Goal: Information Seeking & Learning: Learn about a topic

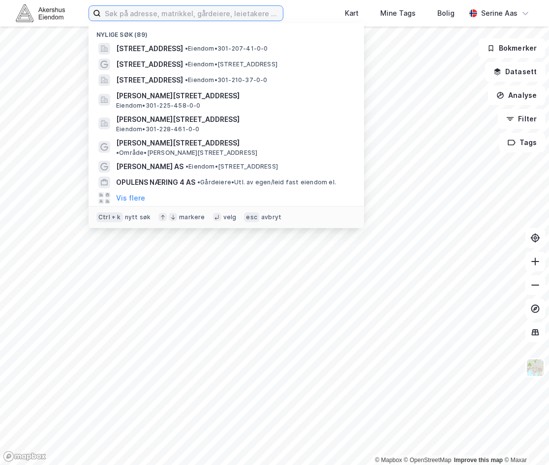
click at [152, 12] on input at bounding box center [192, 13] width 182 height 15
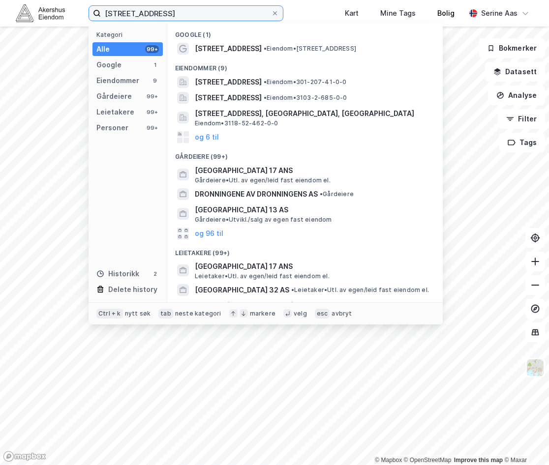
type input "[STREET_ADDRESS]"
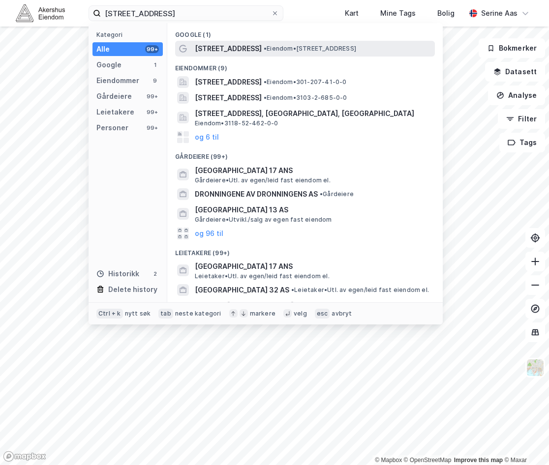
click at [223, 44] on span "[STREET_ADDRESS]" at bounding box center [228, 49] width 67 height 12
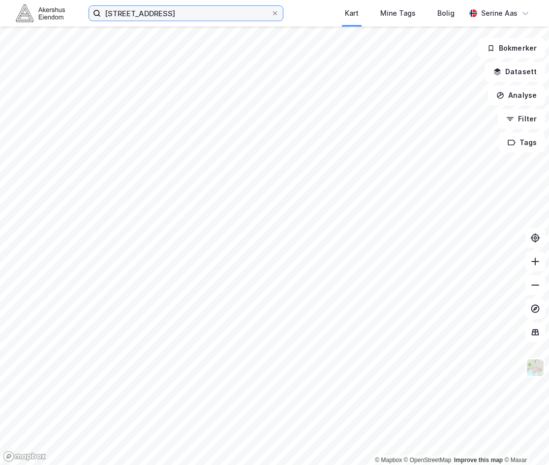
click at [147, 12] on input "[STREET_ADDRESS]" at bounding box center [186, 13] width 170 height 15
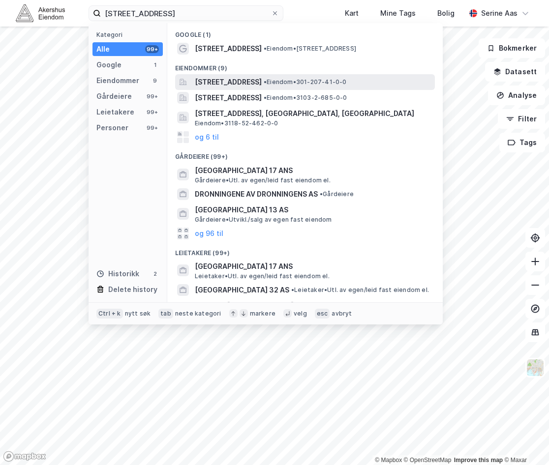
click at [234, 81] on span "[STREET_ADDRESS]" at bounding box center [228, 82] width 67 height 12
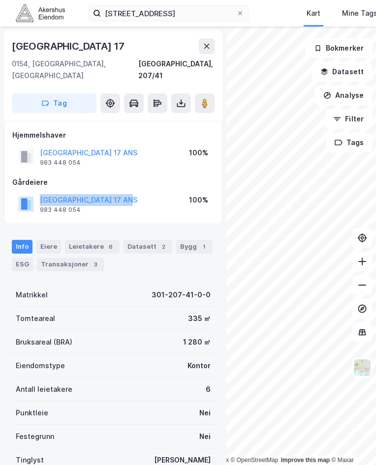
drag, startPoint x: 9, startPoint y: 194, endPoint x: 159, endPoint y: 192, distance: 150.0
click at [159, 192] on div "Hjemmelshaver [GEOGRAPHIC_DATA] 17 ANS 983 448 054 100% [DEMOGRAPHIC_DATA] [GEO…" at bounding box center [113, 172] width 218 height 103
drag, startPoint x: 159, startPoint y: 192, endPoint x: 148, endPoint y: 209, distance: 20.5
click at [148, 209] on div "Hjemmelshaver [GEOGRAPHIC_DATA] 17 ANS 983 448 054 100% [DEMOGRAPHIC_DATA] [GEO…" at bounding box center [113, 172] width 218 height 103
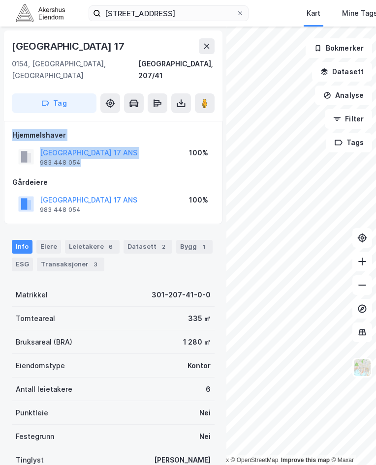
drag, startPoint x: 144, startPoint y: 150, endPoint x: 12, endPoint y: 125, distance: 133.7
click at [12, 129] on div "Hjemmelshaver [GEOGRAPHIC_DATA] 17 ANS 983 448 054 100%" at bounding box center [113, 148] width 202 height 39
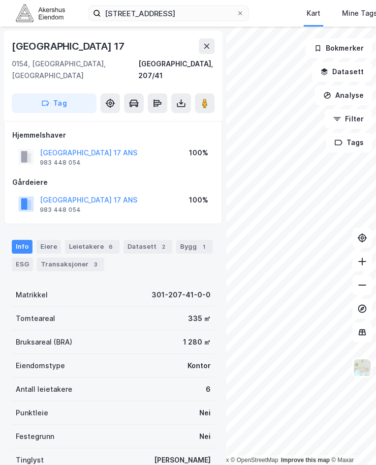
drag, startPoint x: 12, startPoint y: 125, endPoint x: 32, endPoint y: 160, distance: 39.6
click at [32, 160] on div "Hjemmelshaver [GEOGRAPHIC_DATA] 17 ANS 983 448 054 100% [DEMOGRAPHIC_DATA] [GEO…" at bounding box center [113, 172] width 202 height 87
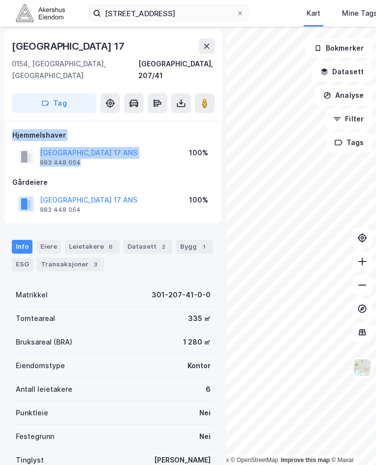
drag, startPoint x: 107, startPoint y: 149, endPoint x: 16, endPoint y: 127, distance: 94.2
click at [16, 129] on div "Hjemmelshaver [GEOGRAPHIC_DATA] 17 ANS 983 448 054 100%" at bounding box center [113, 148] width 202 height 39
drag, startPoint x: 16, startPoint y: 127, endPoint x: 30, endPoint y: 150, distance: 27.8
click at [30, 153] on rect at bounding box center [28, 157] width 6 height 9
drag, startPoint x: 13, startPoint y: 123, endPoint x: 112, endPoint y: 149, distance: 102.7
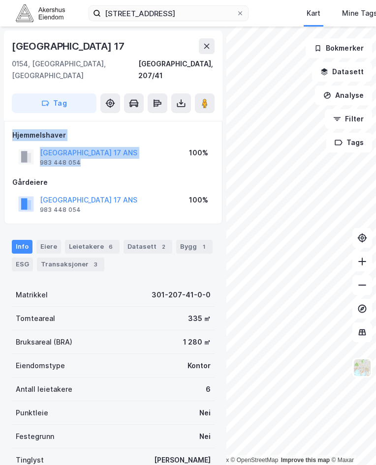
click at [112, 149] on div "Hjemmelshaver [GEOGRAPHIC_DATA] 17 ANS 983 448 054 100%" at bounding box center [113, 148] width 202 height 39
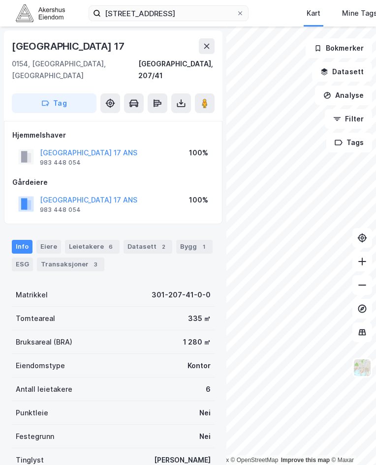
drag, startPoint x: 112, startPoint y: 149, endPoint x: 113, endPoint y: 158, distance: 8.9
click at [113, 158] on div "Hjemmelshaver [GEOGRAPHIC_DATA] 17 ANS 983 448 054 100% [DEMOGRAPHIC_DATA] [GEO…" at bounding box center [113, 172] width 202 height 87
